Goal: Go to known website: Access a specific website the user already knows

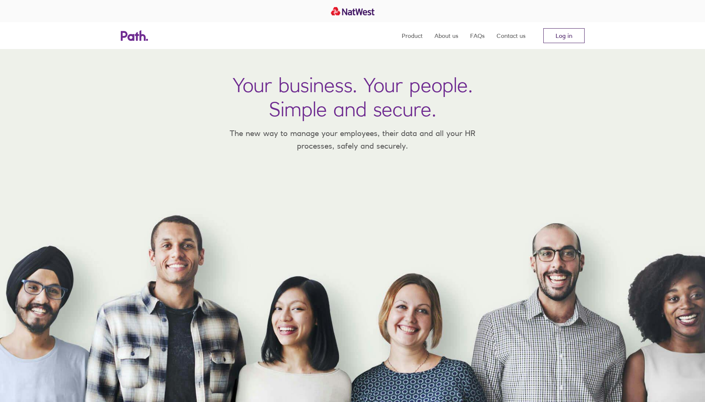
click at [579, 40] on link "Log in" at bounding box center [563, 35] width 41 height 15
